Goal: Information Seeking & Learning: Learn about a topic

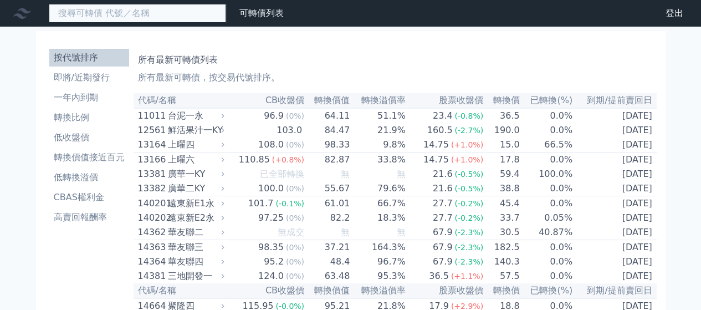
click at [144, 13] on input at bounding box center [137, 13] width 177 height 19
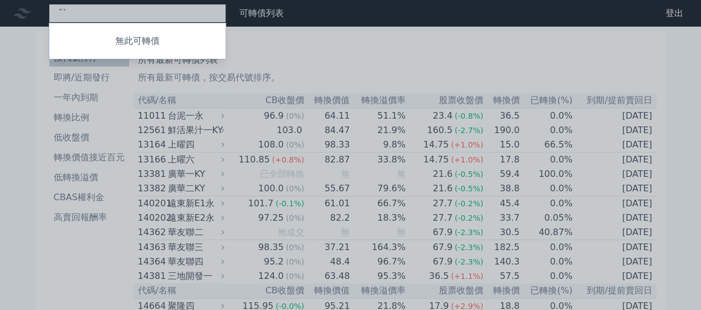
type input "ˇ"
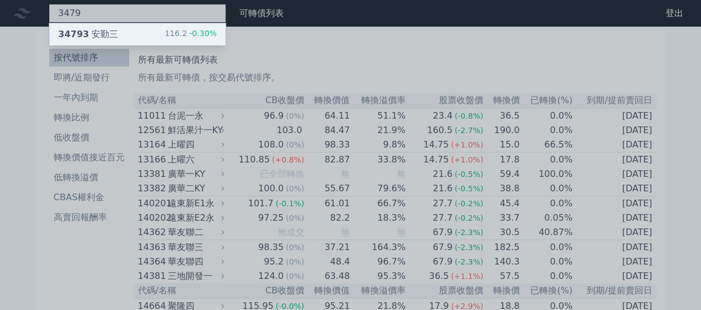
type input "3479"
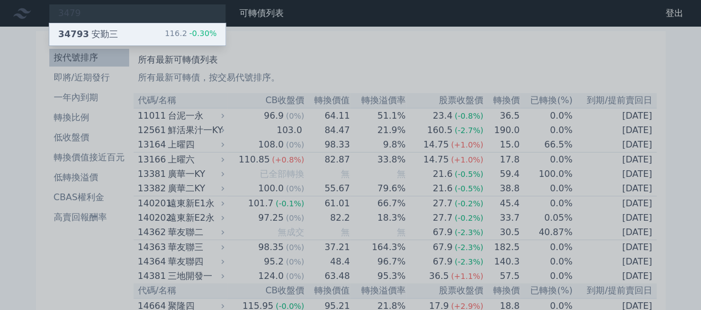
click at [115, 30] on div "34793 安勤三 116.2 -0.30%" at bounding box center [137, 34] width 176 height 22
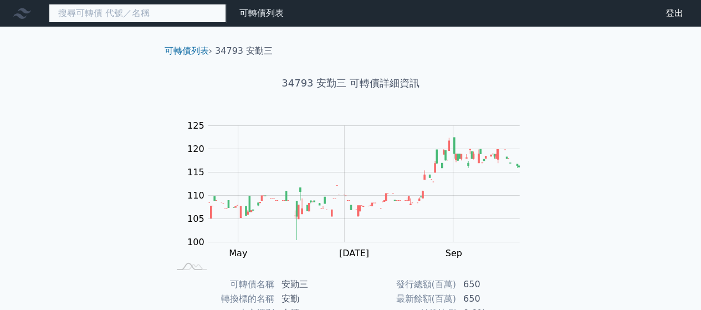
click at [167, 18] on input at bounding box center [137, 13] width 177 height 19
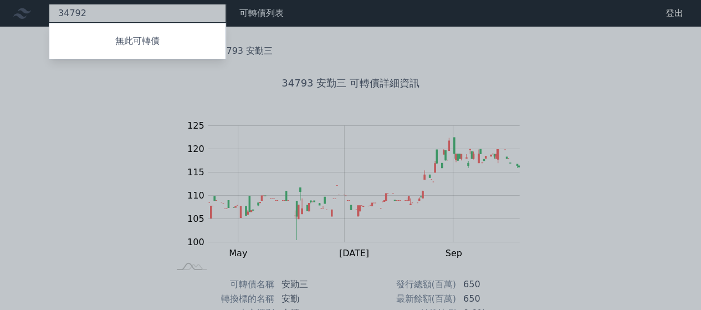
type input "34792"
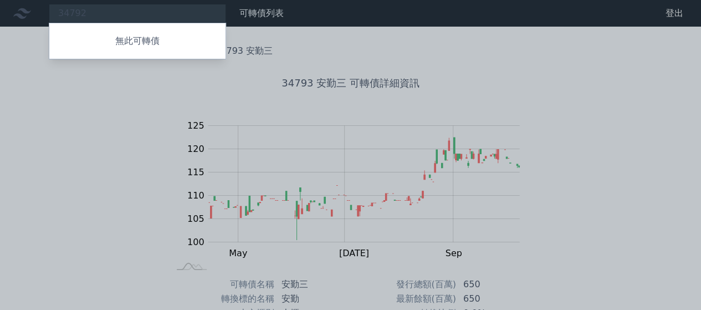
drag, startPoint x: 104, startPoint y: 12, endPoint x: 49, endPoint y: 18, distance: 55.8
click at [49, 18] on div at bounding box center [350, 155] width 701 height 310
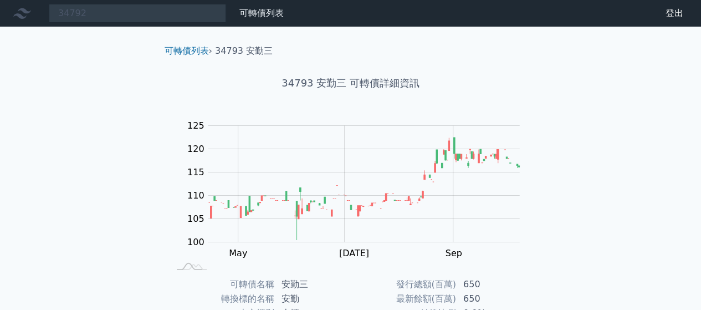
drag, startPoint x: 632, startPoint y: 3, endPoint x: 73, endPoint y: 134, distance: 574.0
click at [73, 134] on div "34792 無此可轉債 可轉債列表 財務數據 可轉債列表 財務數據 登出 登出 可轉債列表 › 34793 安勤三 34793 安勤三 可轉債詳細資訊 Zoo…" at bounding box center [350, 263] width 701 height 527
click at [243, 17] on link "可轉債列表" at bounding box center [262, 13] width 44 height 11
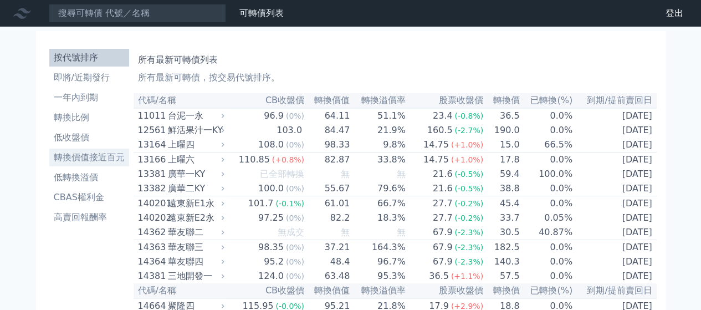
click at [95, 157] on li "轉換價值接近百元" at bounding box center [89, 157] width 80 height 13
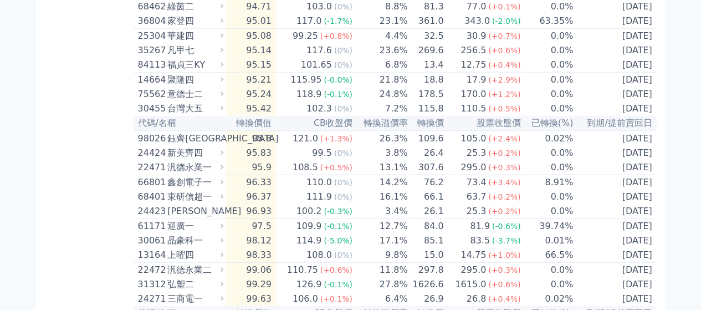
scroll to position [1316, 0]
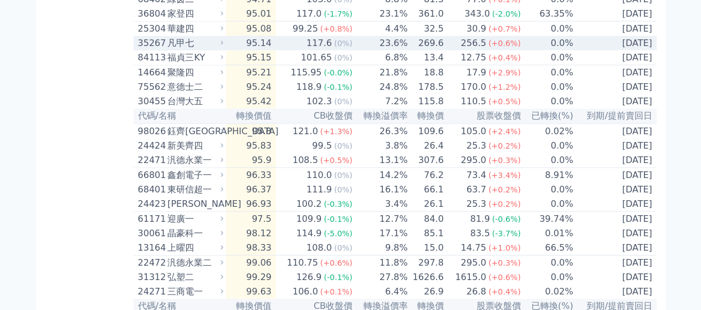
click at [264, 50] on td "95.14" at bounding box center [251, 43] width 50 height 14
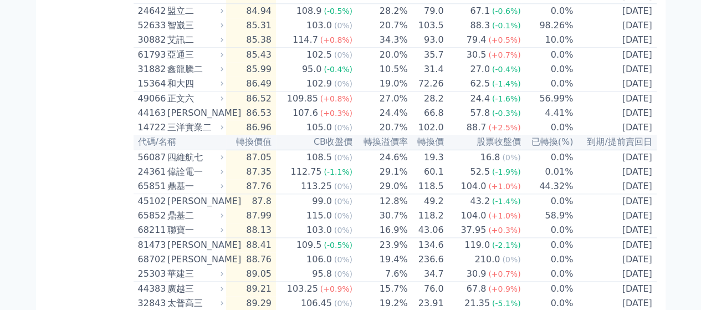
scroll to position [0, 0]
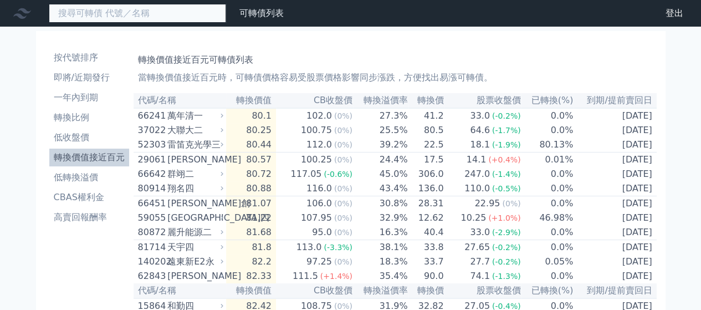
click at [185, 16] on input at bounding box center [137, 13] width 177 height 19
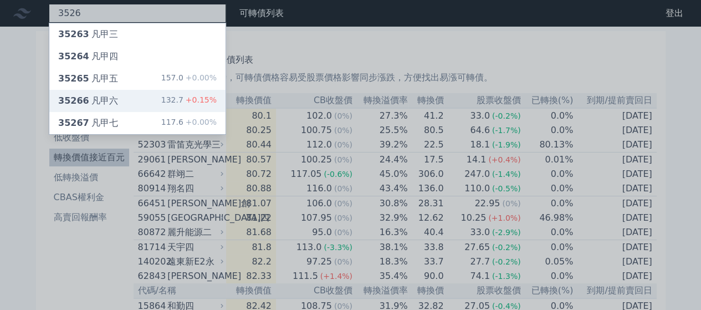
type input "3526"
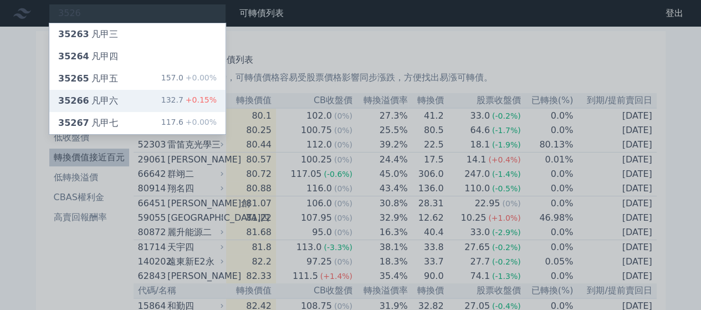
click at [132, 105] on div "35266 凡甲六 132.7 +0.15%" at bounding box center [137, 101] width 176 height 22
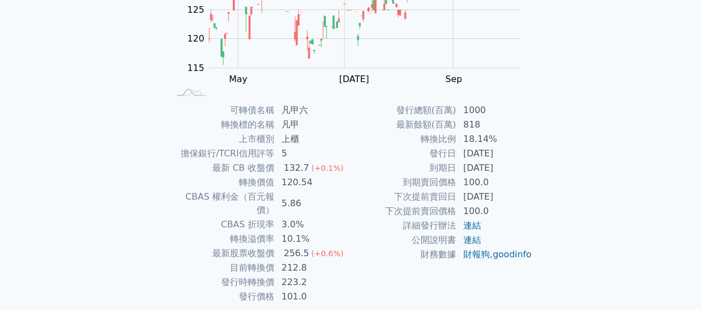
scroll to position [175, 0]
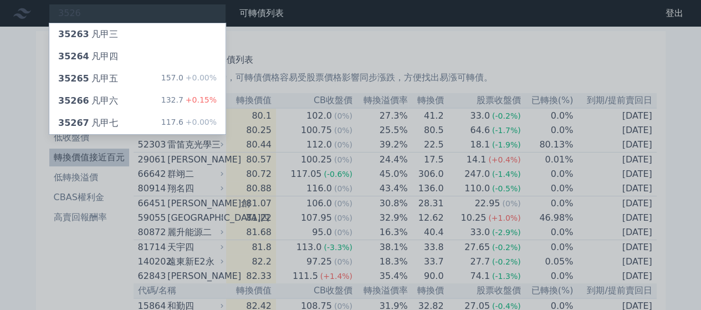
click at [0, 174] on div at bounding box center [350, 155] width 701 height 310
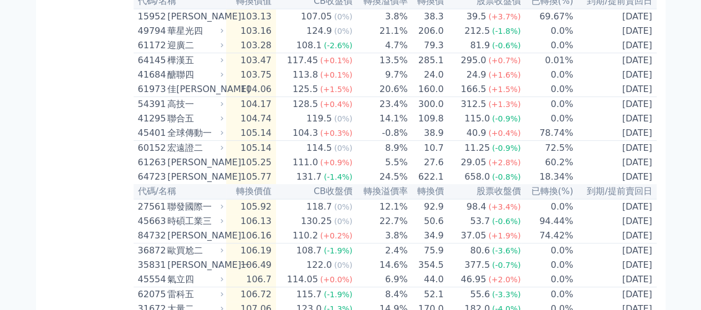
scroll to position [2176, 0]
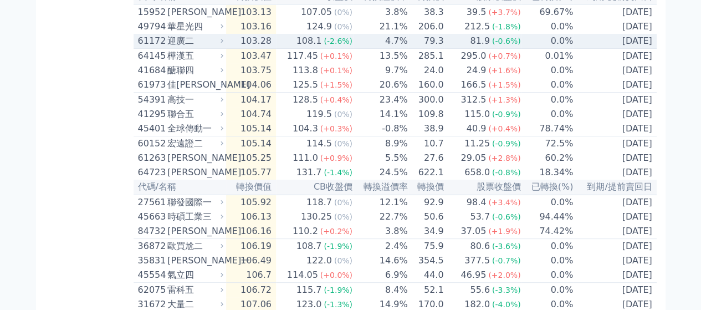
click at [309, 48] on div "108.1" at bounding box center [309, 40] width 30 height 13
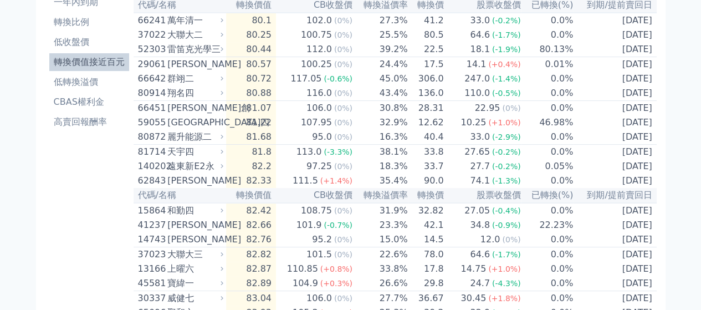
scroll to position [0, 0]
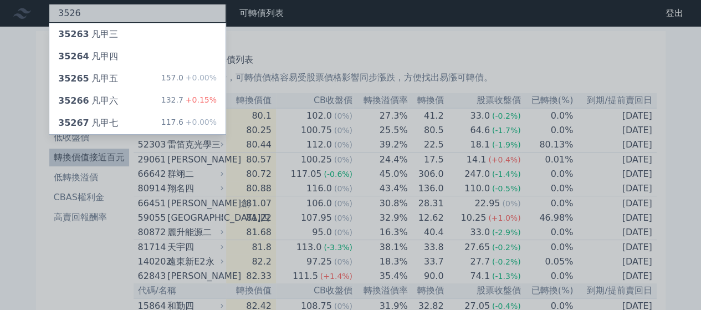
click at [184, 18] on div "3526 35263 凡甲三 35264 凡甲四 35265 凡甲五 157.0 +0.00% 35266 凡甲六 132.7 +0.15% 35267 凡甲…" at bounding box center [137, 13] width 177 height 19
type input "3"
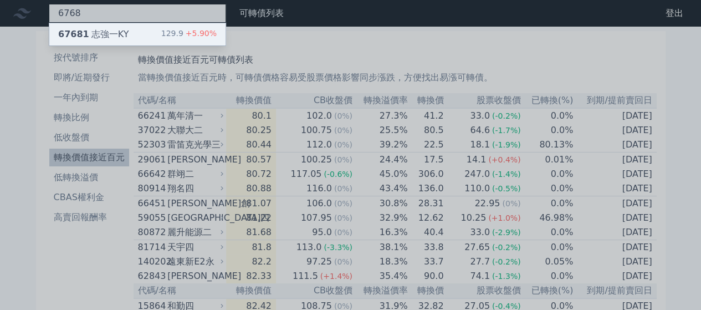
type input "6768"
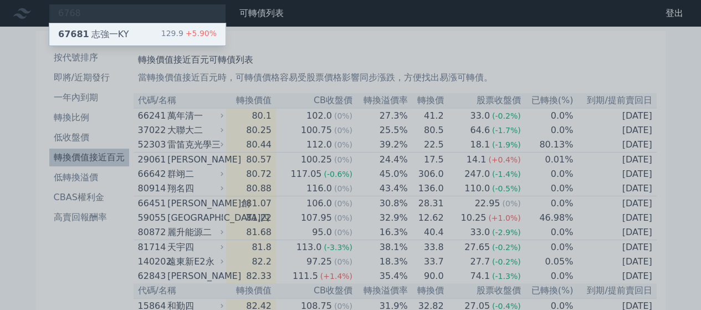
click at [118, 29] on div "67681 志強一KY" at bounding box center [93, 34] width 70 height 13
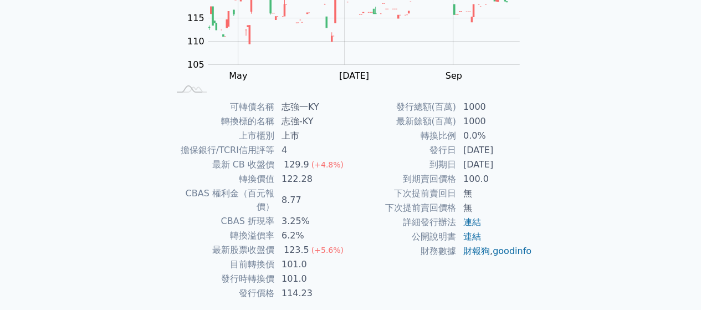
scroll to position [178, 0]
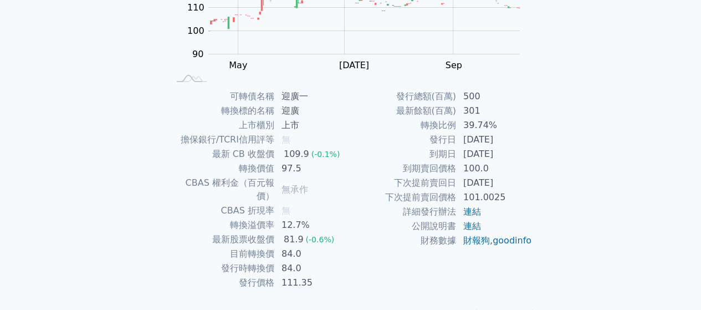
scroll to position [189, 0]
